Goal: Find specific page/section: Find specific page/section

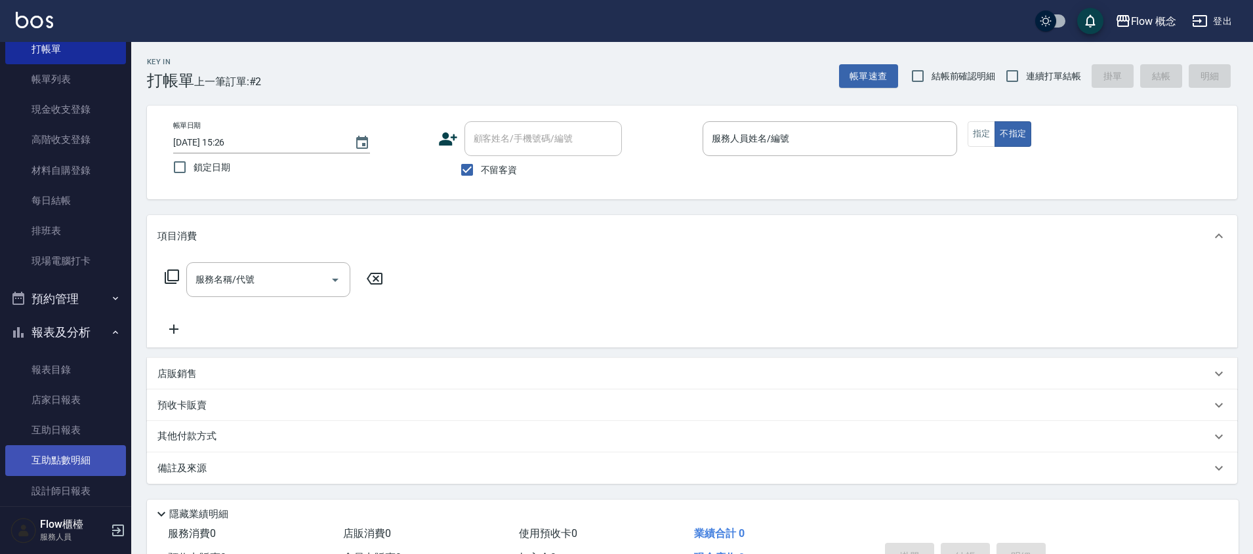
scroll to position [64, 0]
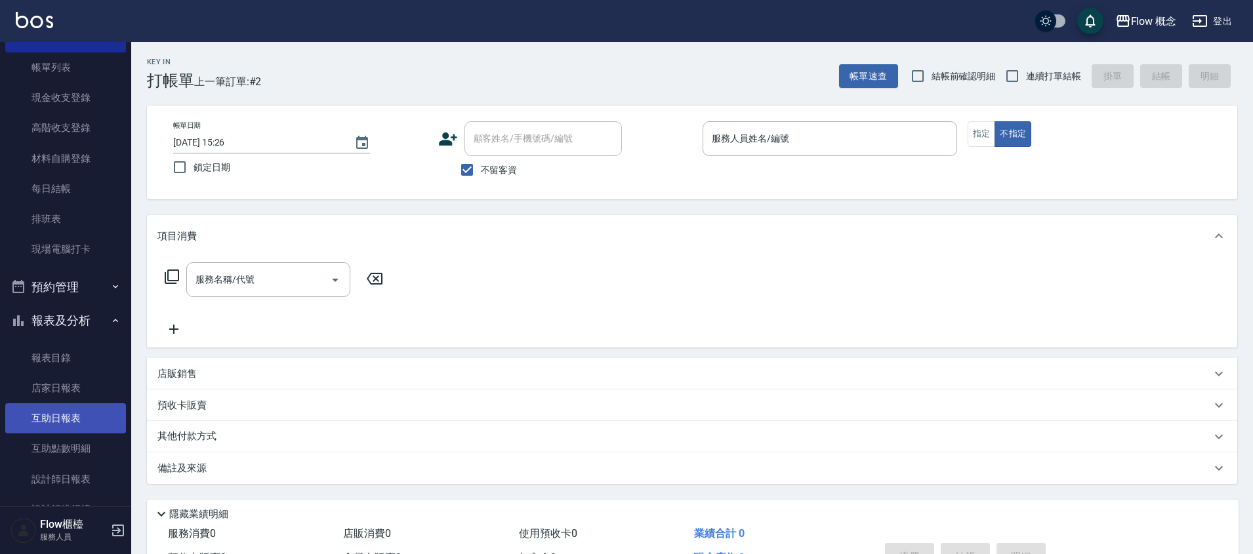
click at [64, 420] on link "互助日報表" at bounding box center [65, 418] width 121 height 30
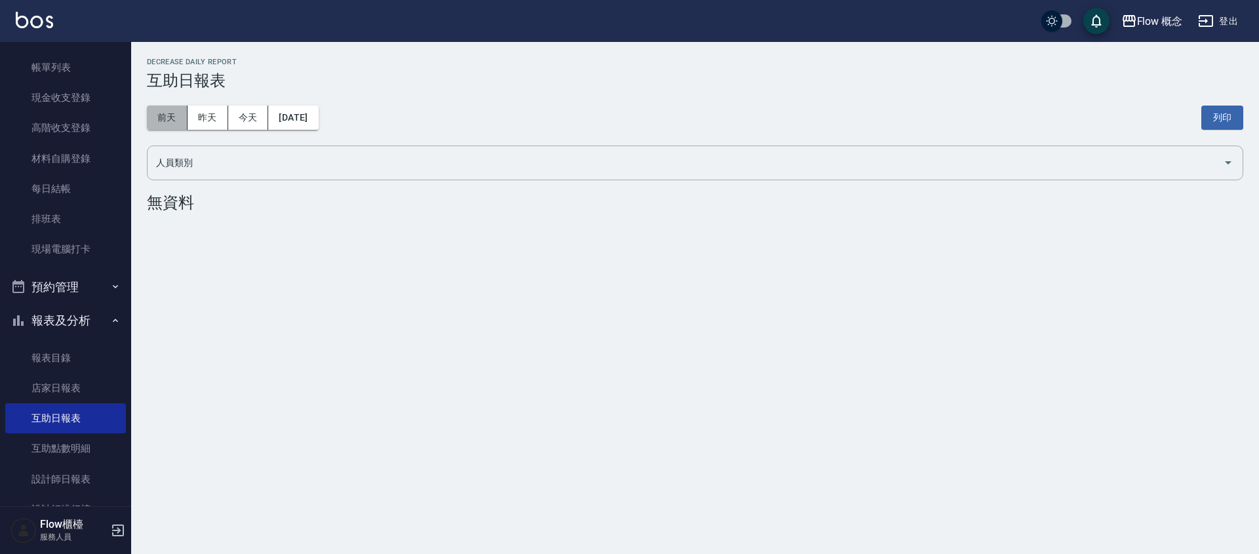
click at [159, 112] on button "前天" at bounding box center [167, 118] width 41 height 24
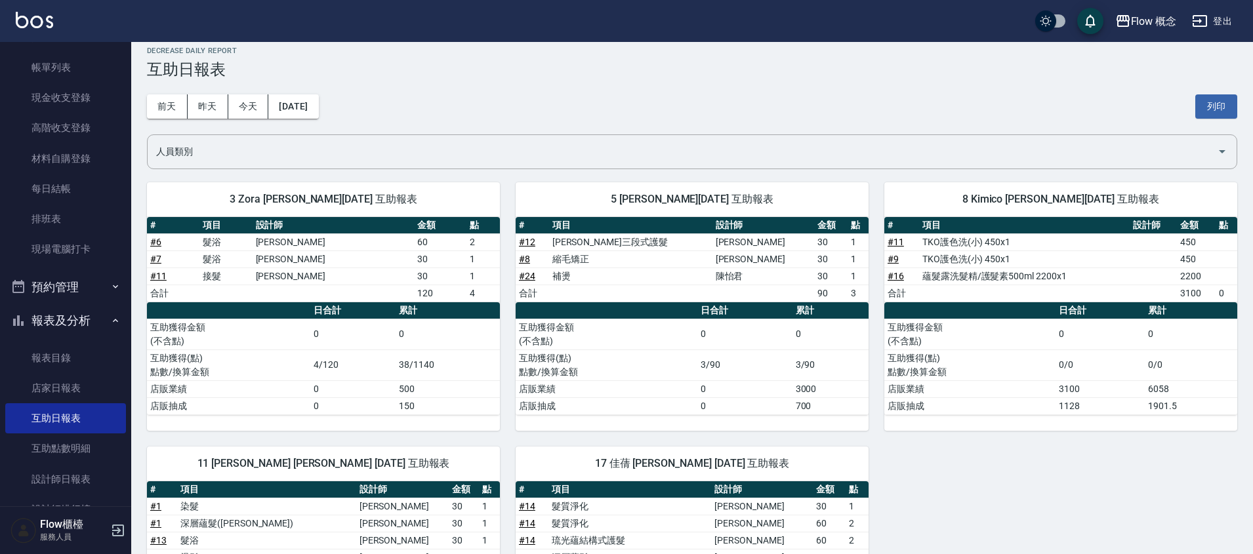
scroll to position [7, 0]
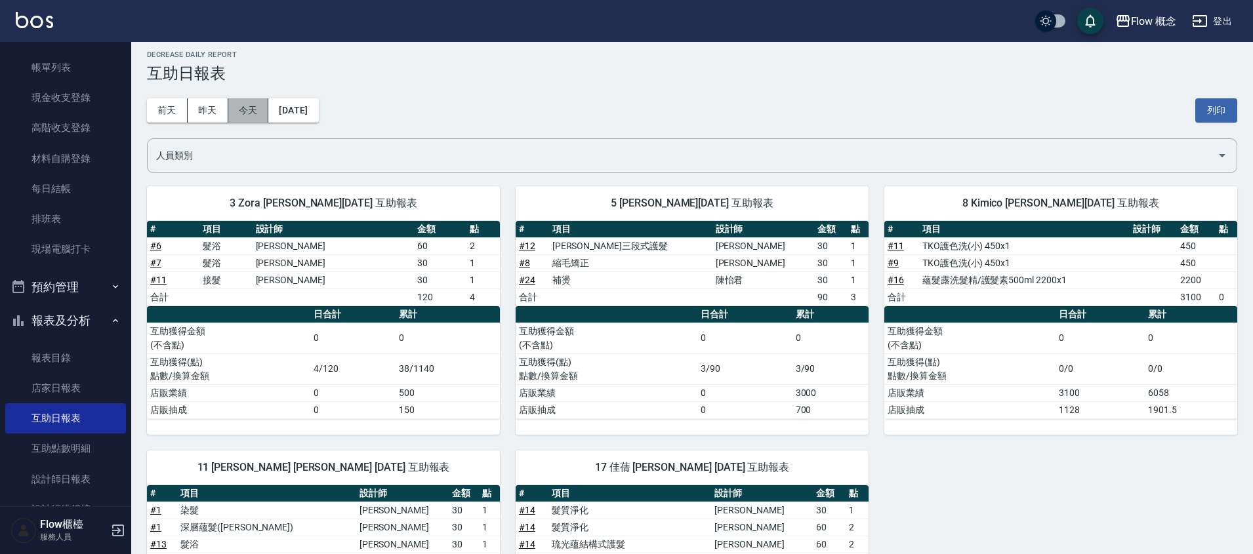
click at [241, 108] on button "今天" at bounding box center [248, 110] width 41 height 24
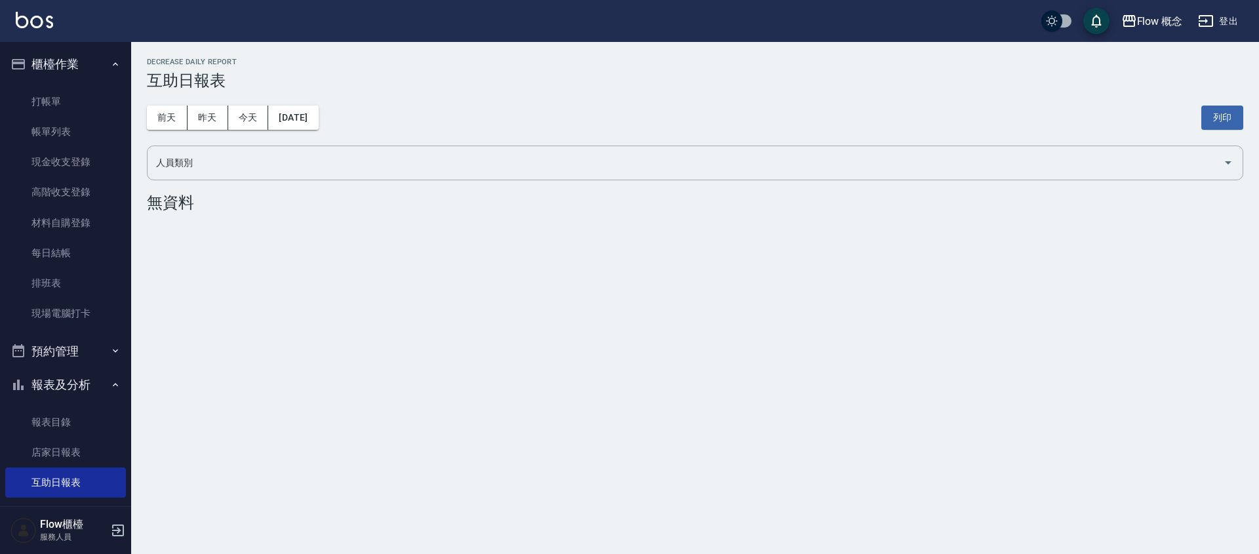
click at [66, 62] on button "櫃檯作業" at bounding box center [65, 64] width 121 height 34
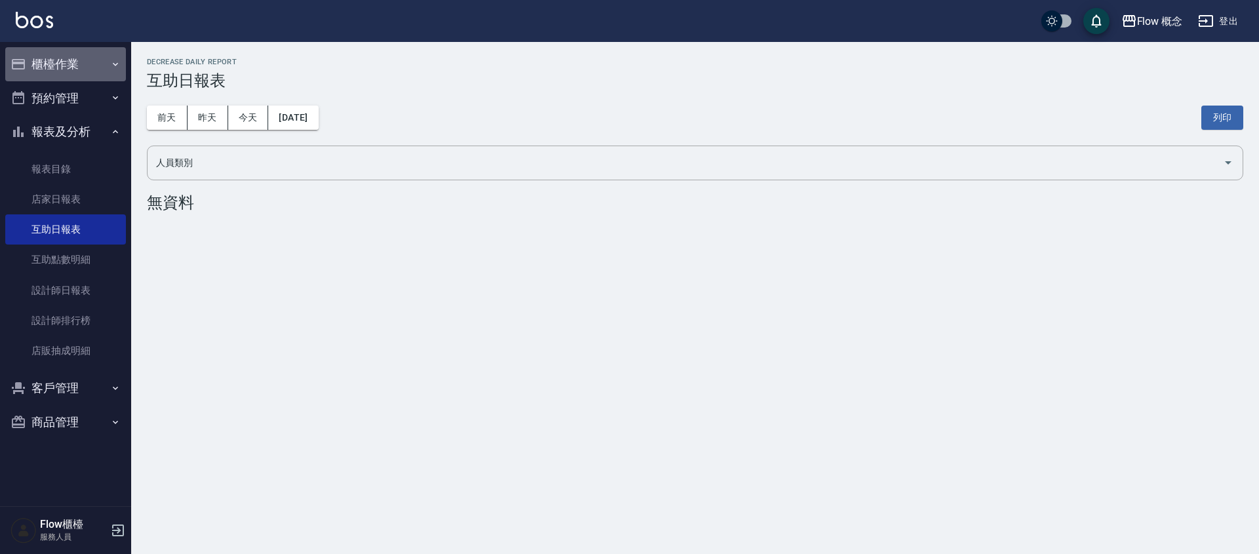
click at [73, 68] on button "櫃檯作業" at bounding box center [65, 64] width 121 height 34
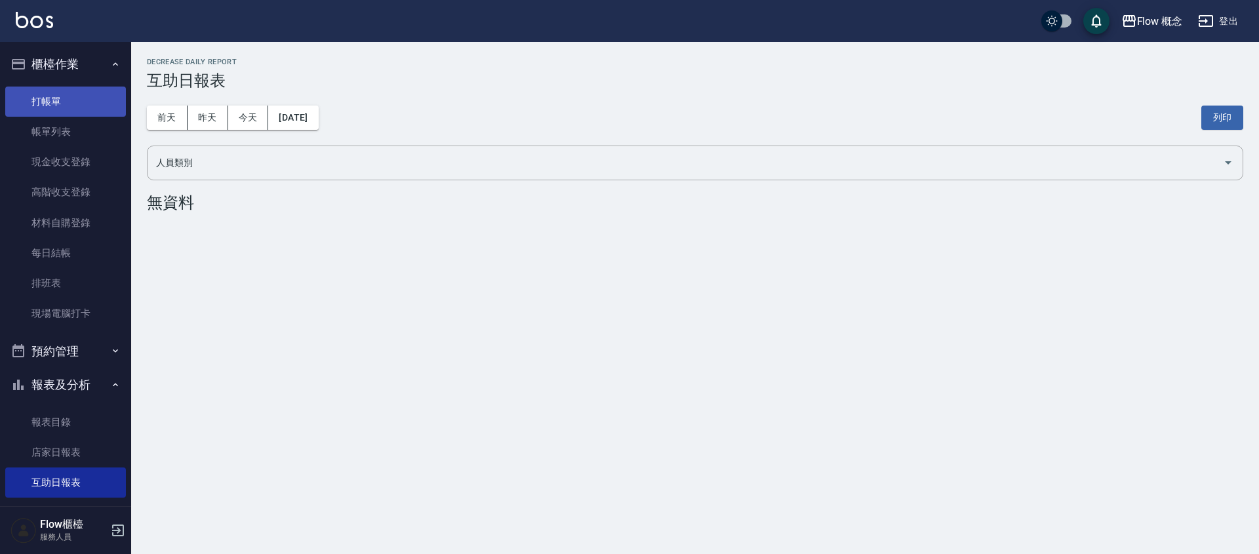
click at [60, 95] on link "打帳單" at bounding box center [65, 102] width 121 height 30
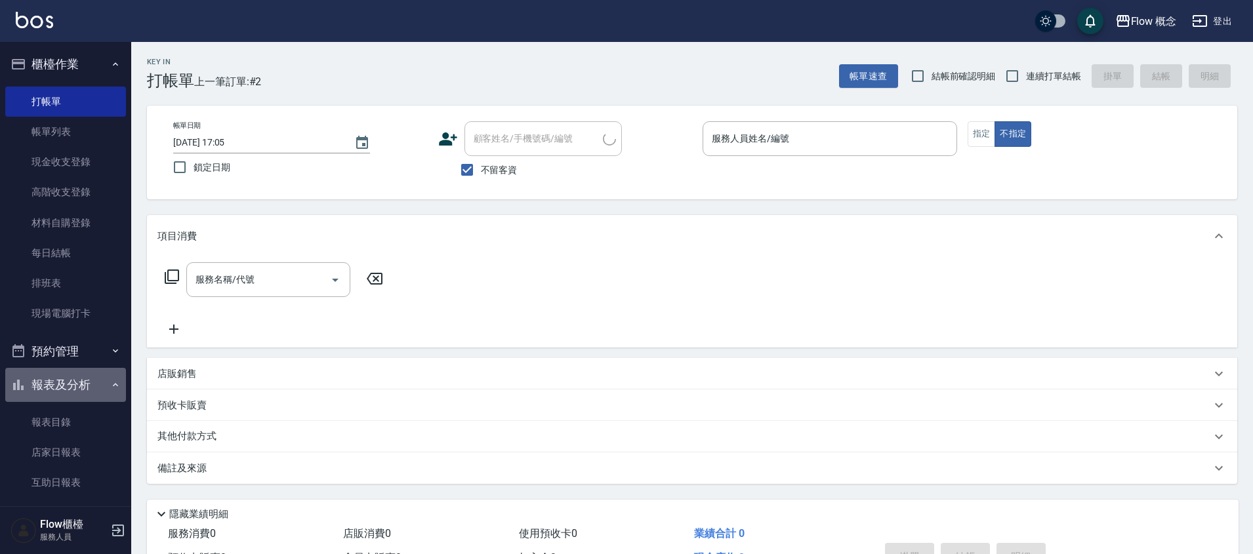
click at [89, 389] on button "報表及分析" at bounding box center [65, 385] width 121 height 34
